Goal: Task Accomplishment & Management: Complete application form

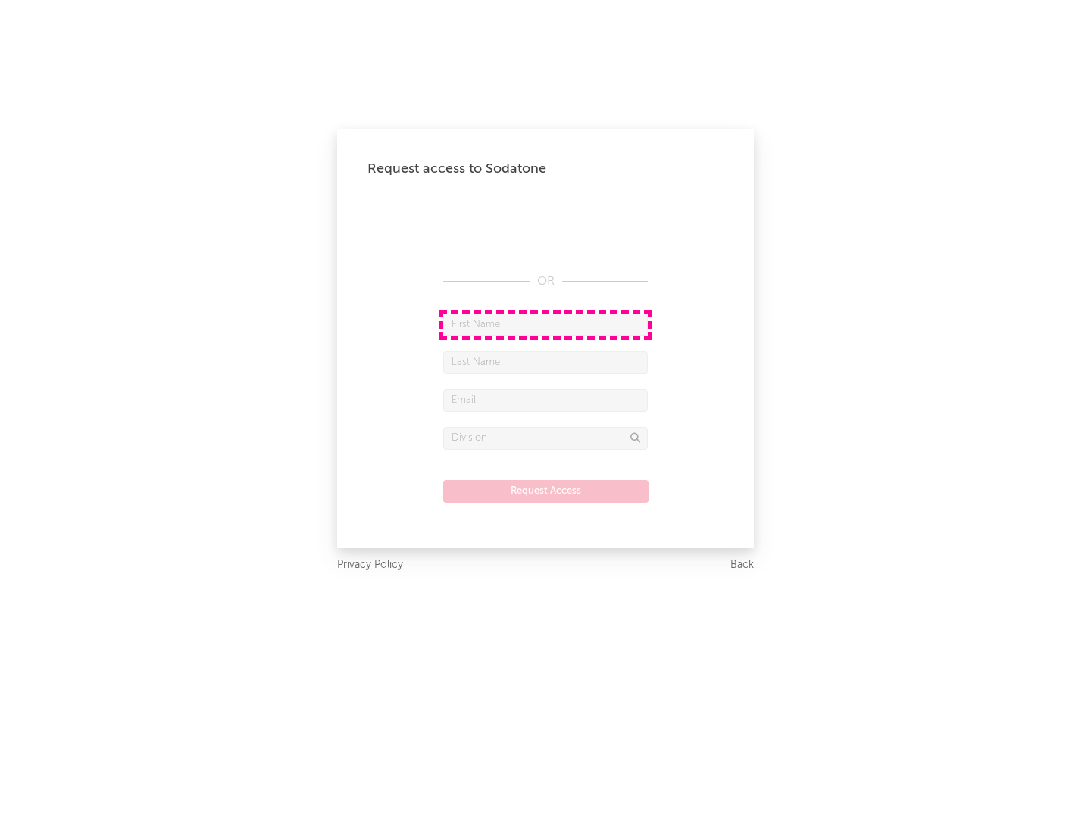
click at [545, 324] on input "text" at bounding box center [545, 325] width 205 height 23
type input "[PERSON_NAME]"
click at [545, 362] on input "text" at bounding box center [545, 362] width 205 height 23
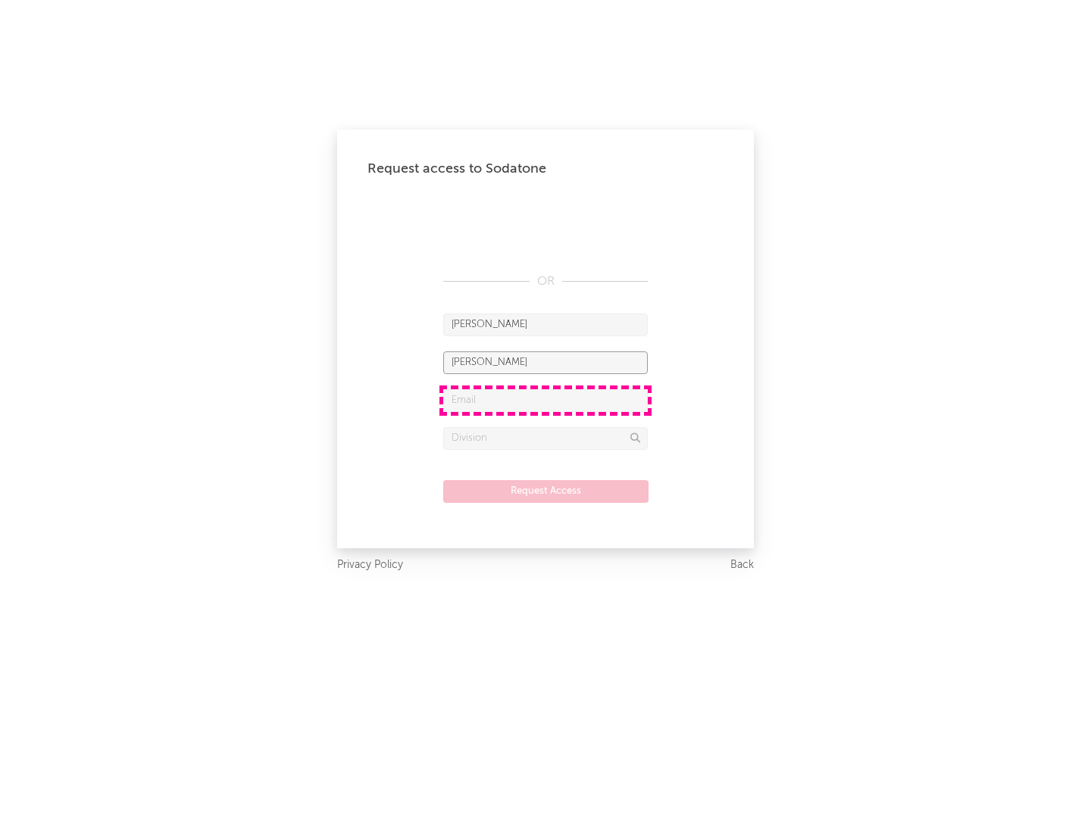
type input "[PERSON_NAME]"
click at [545, 400] on input "text" at bounding box center [545, 400] width 205 height 23
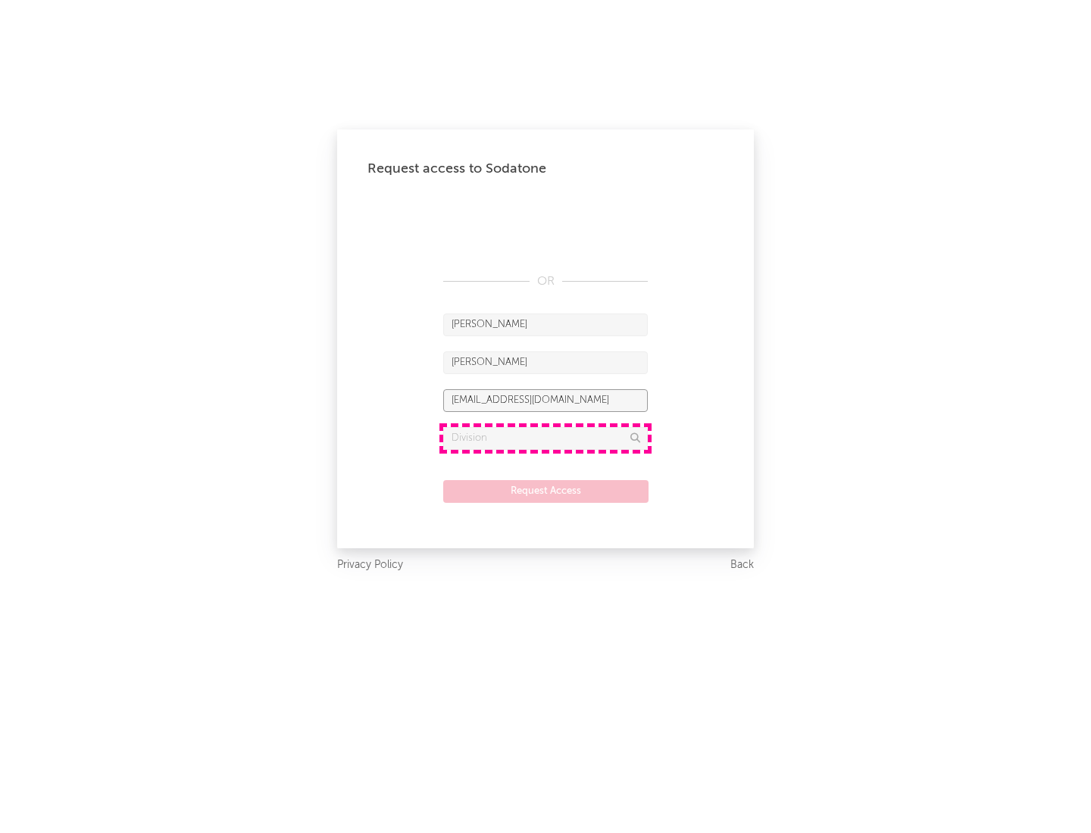
type input "[EMAIL_ADDRESS][DOMAIN_NAME]"
click at [545, 438] on input "text" at bounding box center [545, 438] width 205 height 23
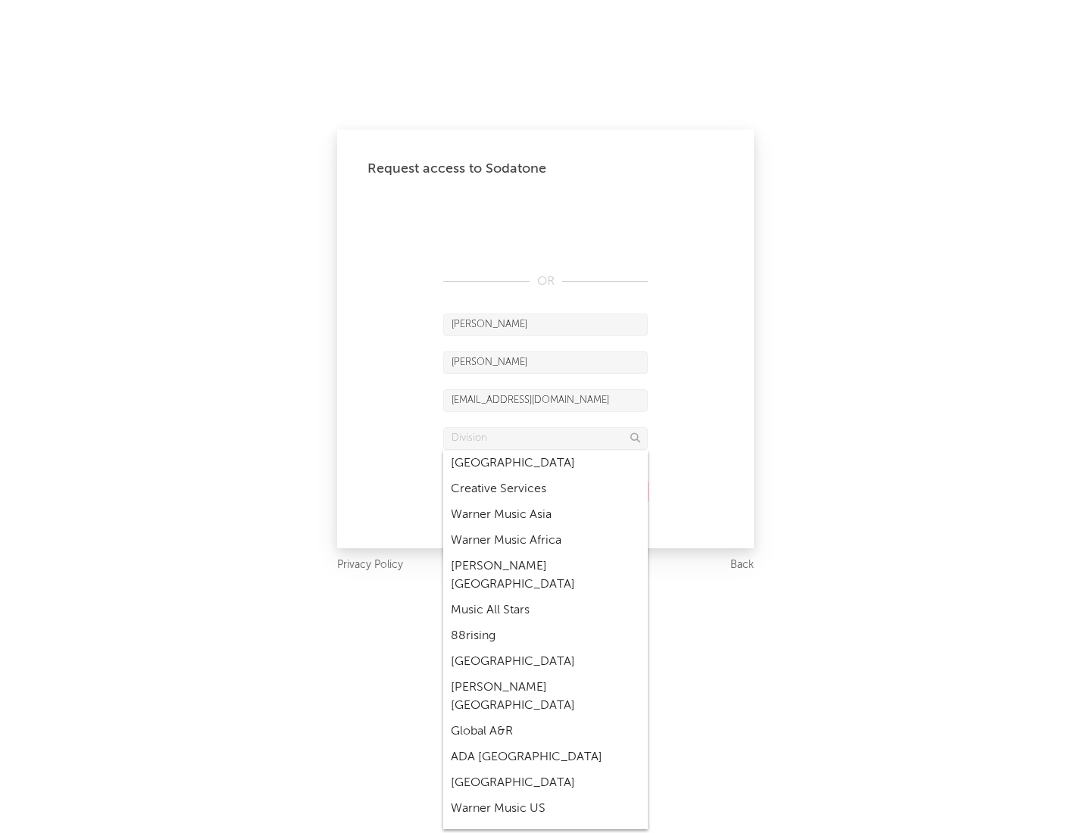
click at [545, 598] on div "Music All Stars" at bounding box center [545, 611] width 205 height 26
type input "Music All Stars"
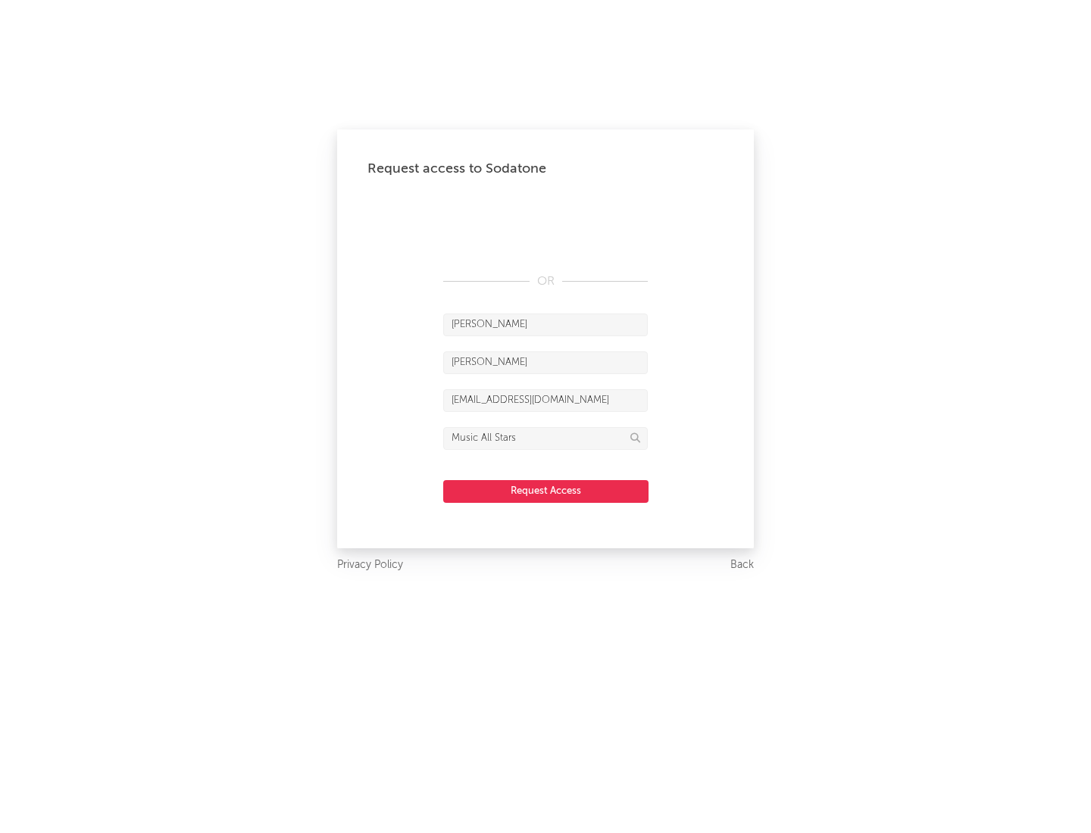
click at [545, 491] on button "Request Access" at bounding box center [545, 491] width 205 height 23
